Goal: Find specific page/section: Find specific page/section

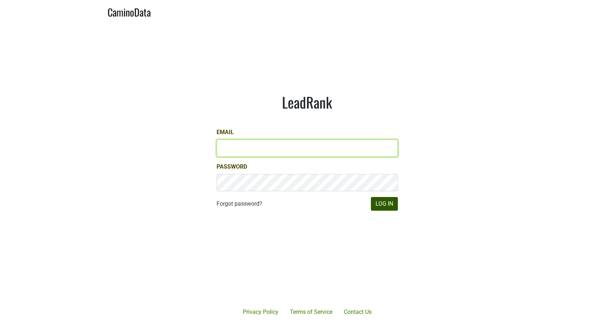
type input "michele@dumol.com"
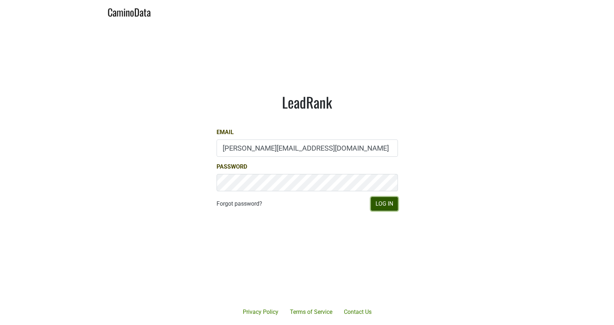
click at [381, 202] on button "Log In" at bounding box center [384, 204] width 27 height 14
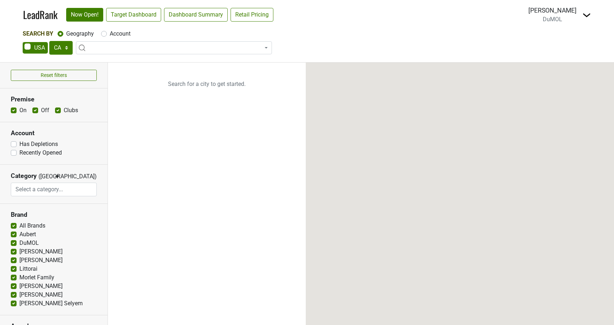
select select "CA"
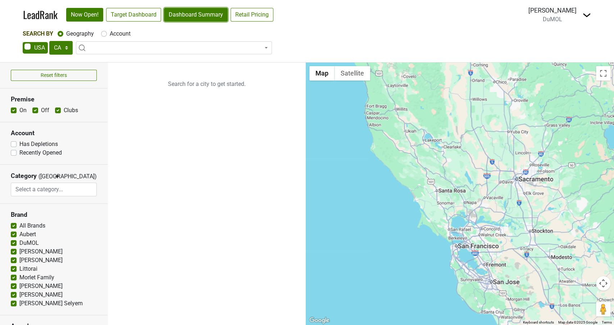
click at [195, 12] on link "Dashboard Summary" at bounding box center [196, 15] width 64 height 14
click at [115, 47] on span at bounding box center [174, 47] width 196 height 13
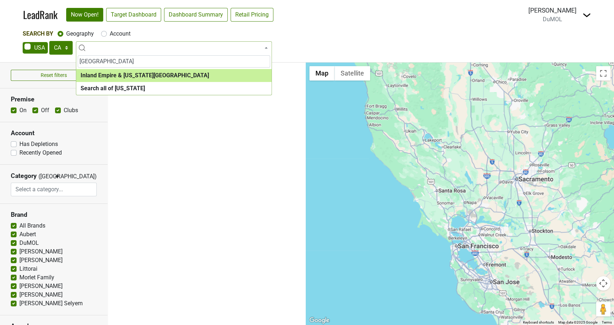
type input "palm springs"
select select "1092"
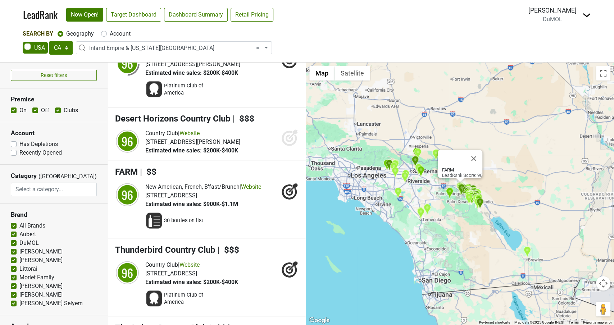
scroll to position [1122, 0]
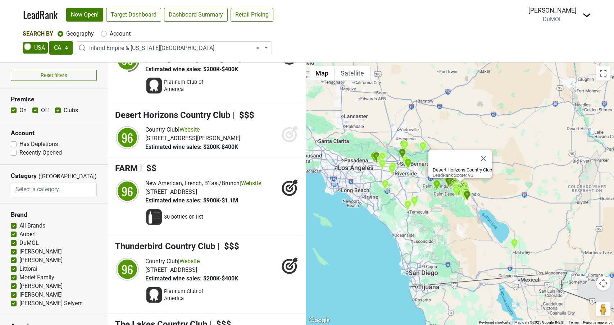
click at [294, 137] on icon at bounding box center [289, 134] width 17 height 17
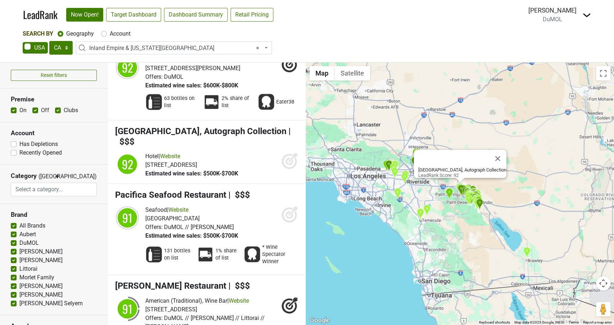
scroll to position [3317, 0]
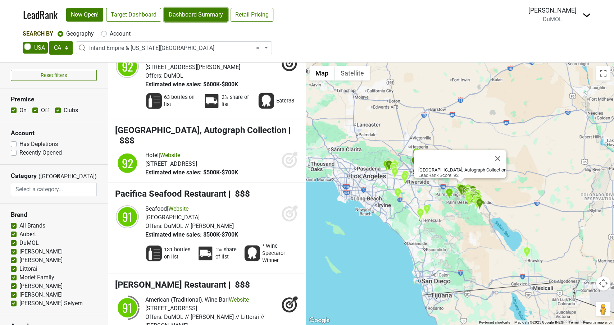
click at [195, 14] on link "Dashboard Summary" at bounding box center [196, 15] width 64 height 14
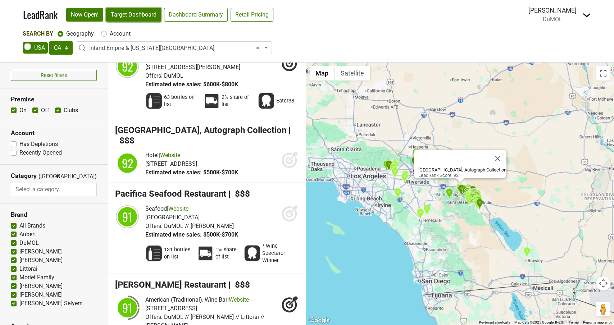
click at [135, 19] on link "Target Dashboard" at bounding box center [133, 15] width 55 height 14
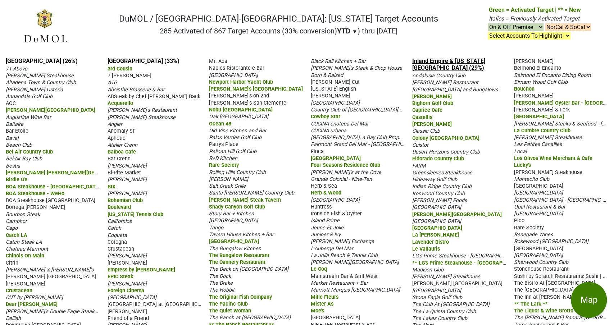
click at [427, 71] on link "Inland Empire & [US_STATE][GEOGRAPHIC_DATA] (29%)" at bounding box center [448, 65] width 73 height 14
